Goal: Transaction & Acquisition: Purchase product/service

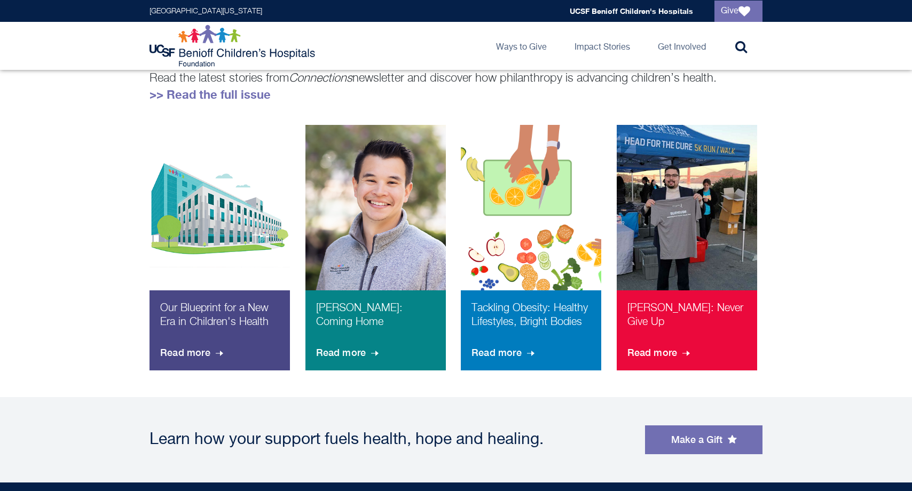
scroll to position [722, 0]
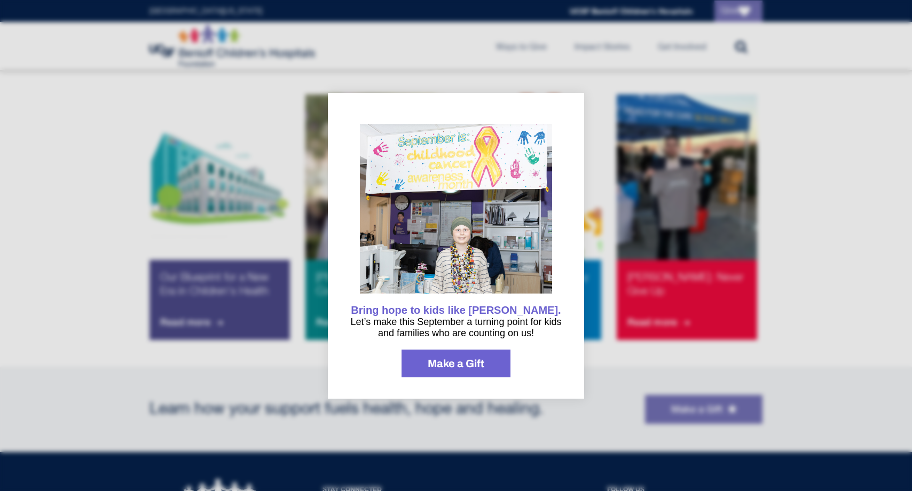
click at [260, 372] on div at bounding box center [456, 245] width 912 height 491
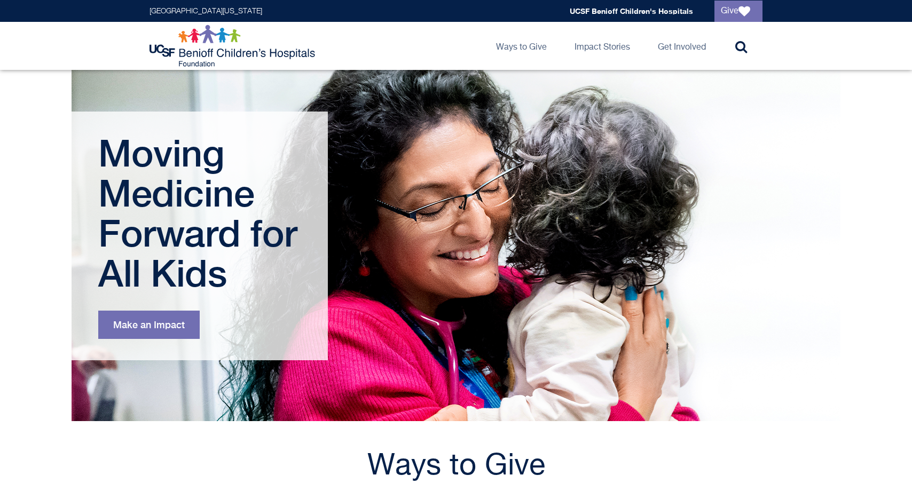
scroll to position [0, 0]
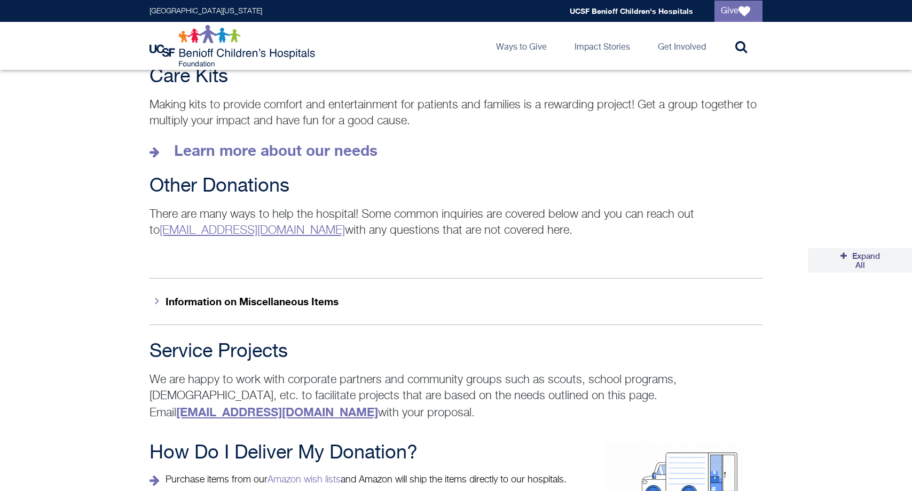
scroll to position [1470, 0]
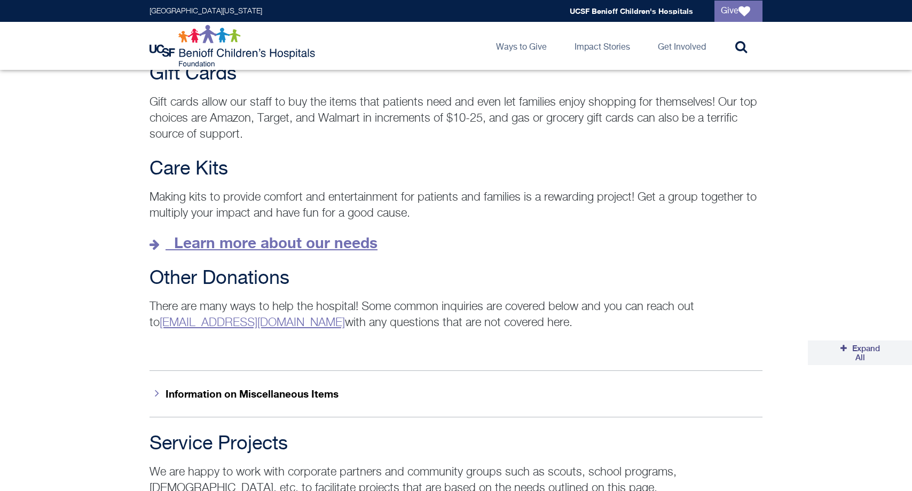
click at [190, 234] on strong "Learn more about our needs" at bounding box center [275, 243] width 203 height 18
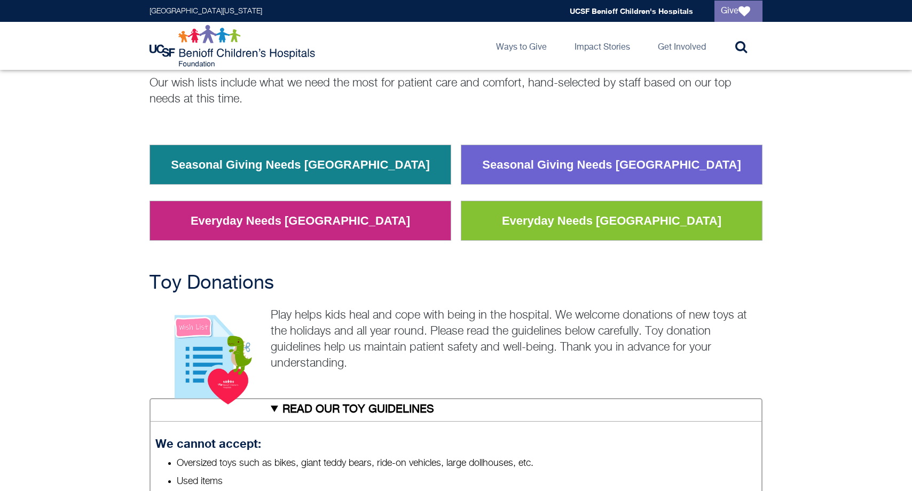
scroll to position [99, 0]
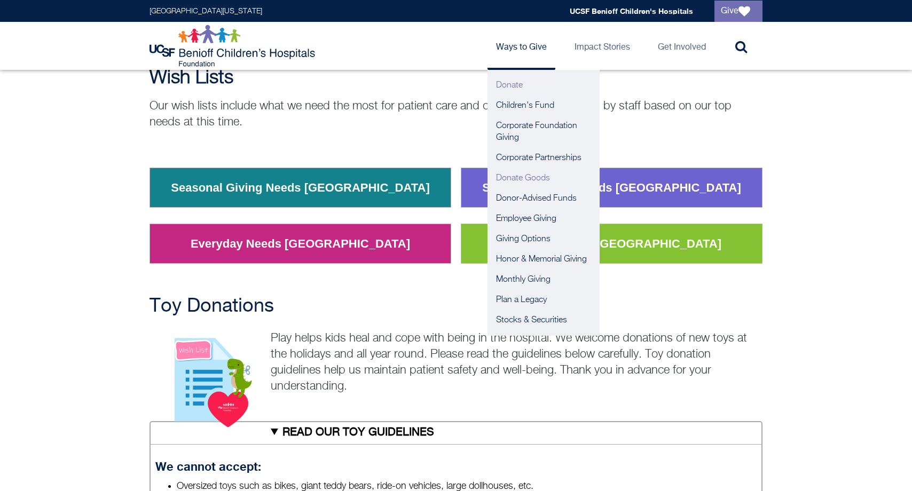
click at [522, 86] on link "Donate" at bounding box center [543, 85] width 112 height 20
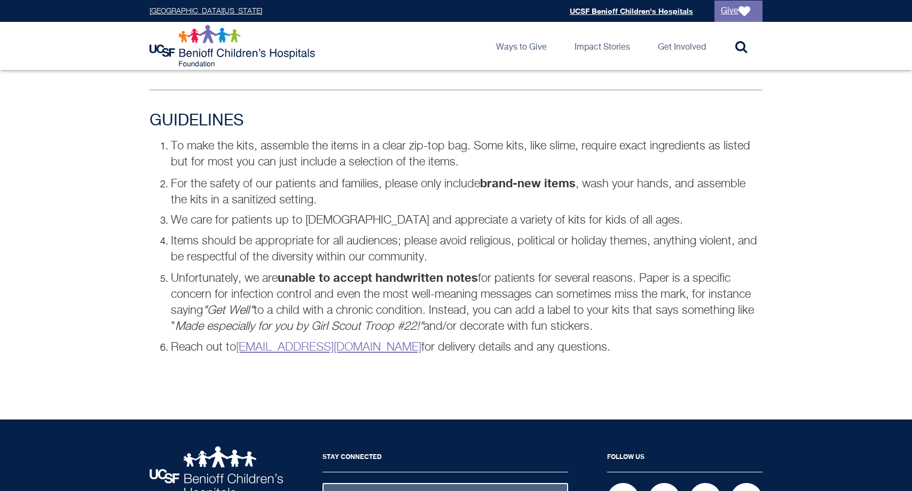
scroll to position [716, 0]
